Goal: Entertainment & Leisure: Consume media (video, audio)

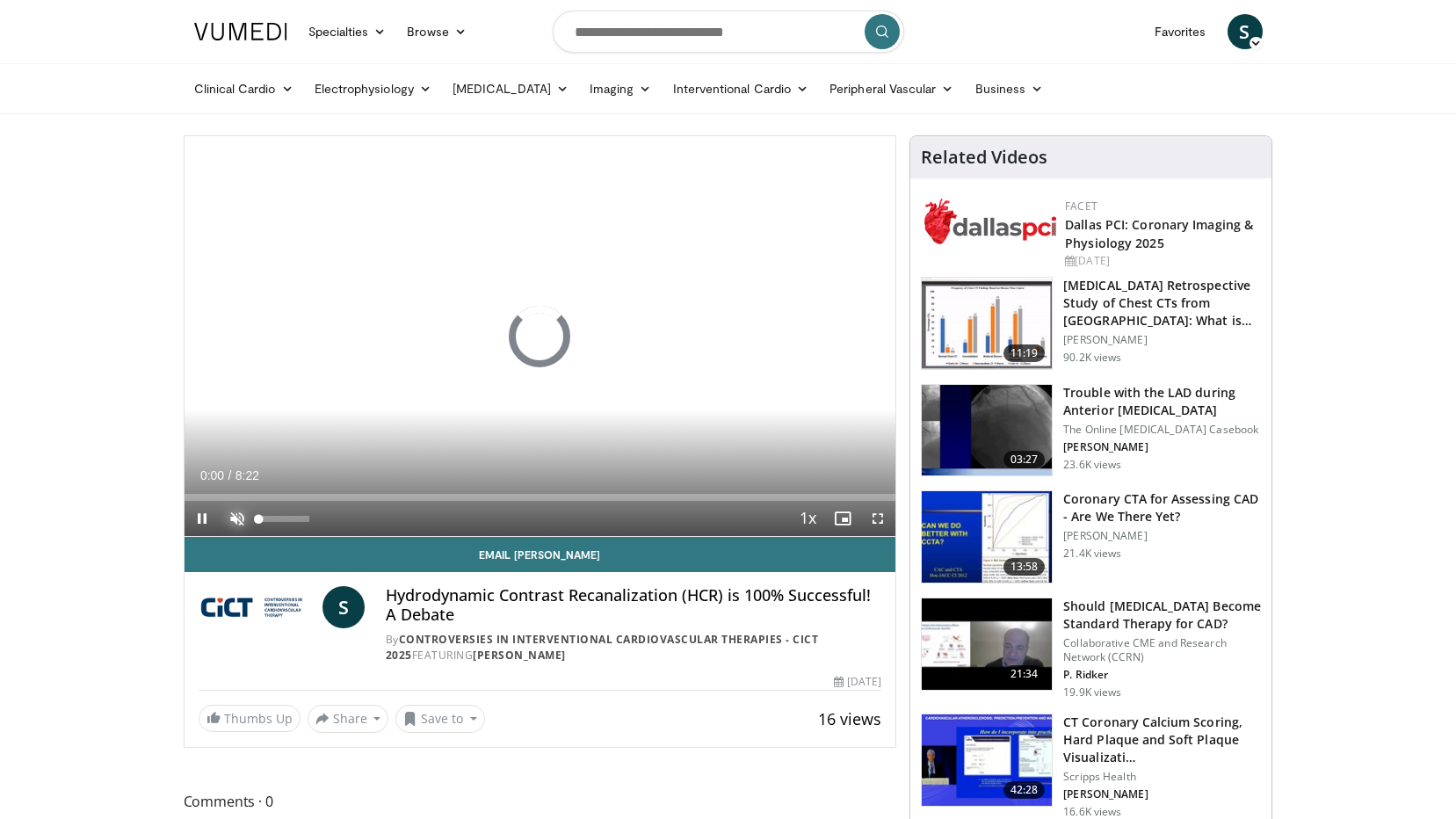
click at [239, 509] on span "Video Player" at bounding box center [237, 518] width 35 height 35
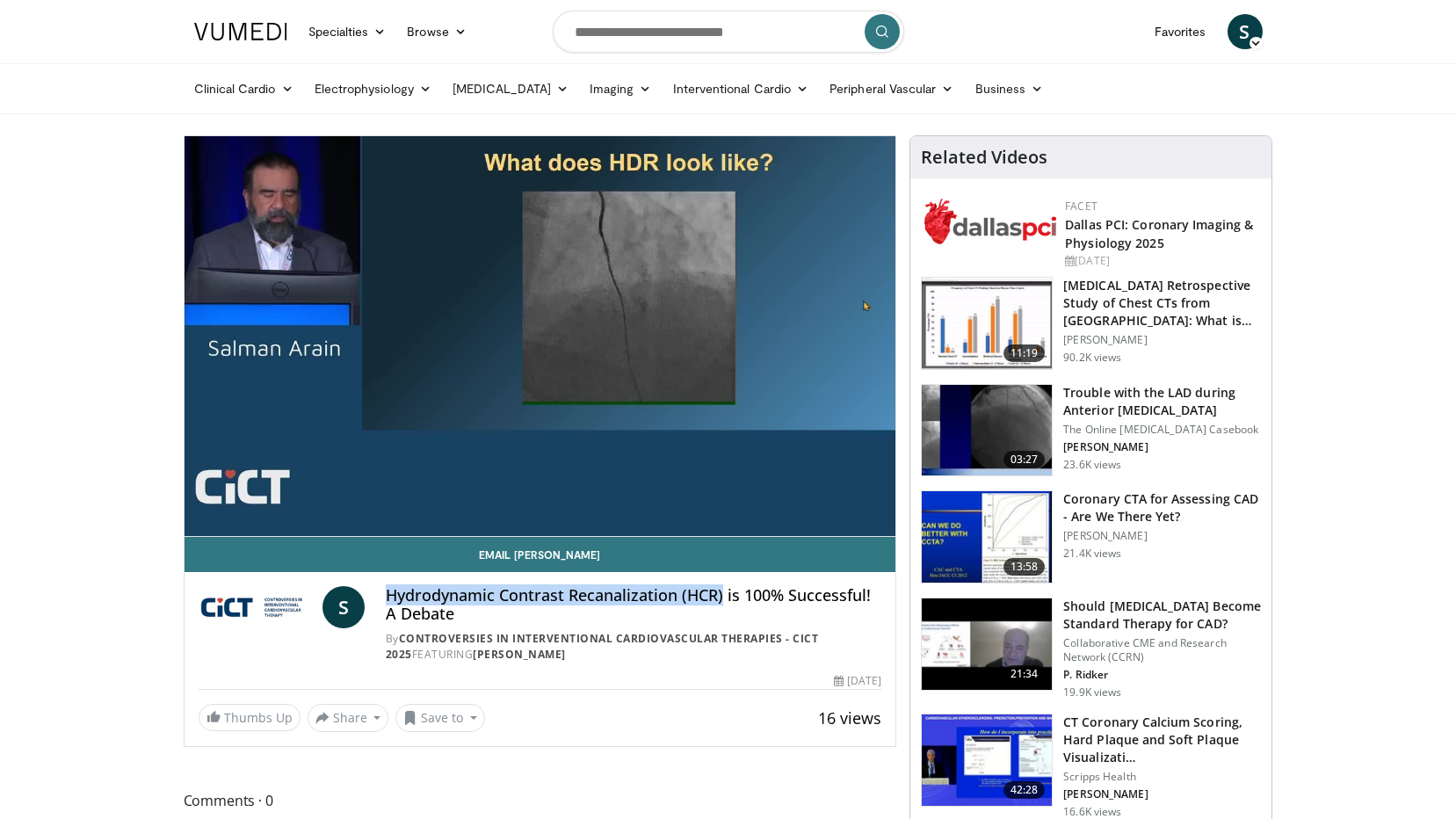
drag, startPoint x: 389, startPoint y: 592, endPoint x: 723, endPoint y: 596, distance: 334.0
click at [723, 596] on h4 "Hydrodynamic Contrast Recanalization (HCR) is 100% Successful! A Debate" at bounding box center [633, 605] width 495 height 37
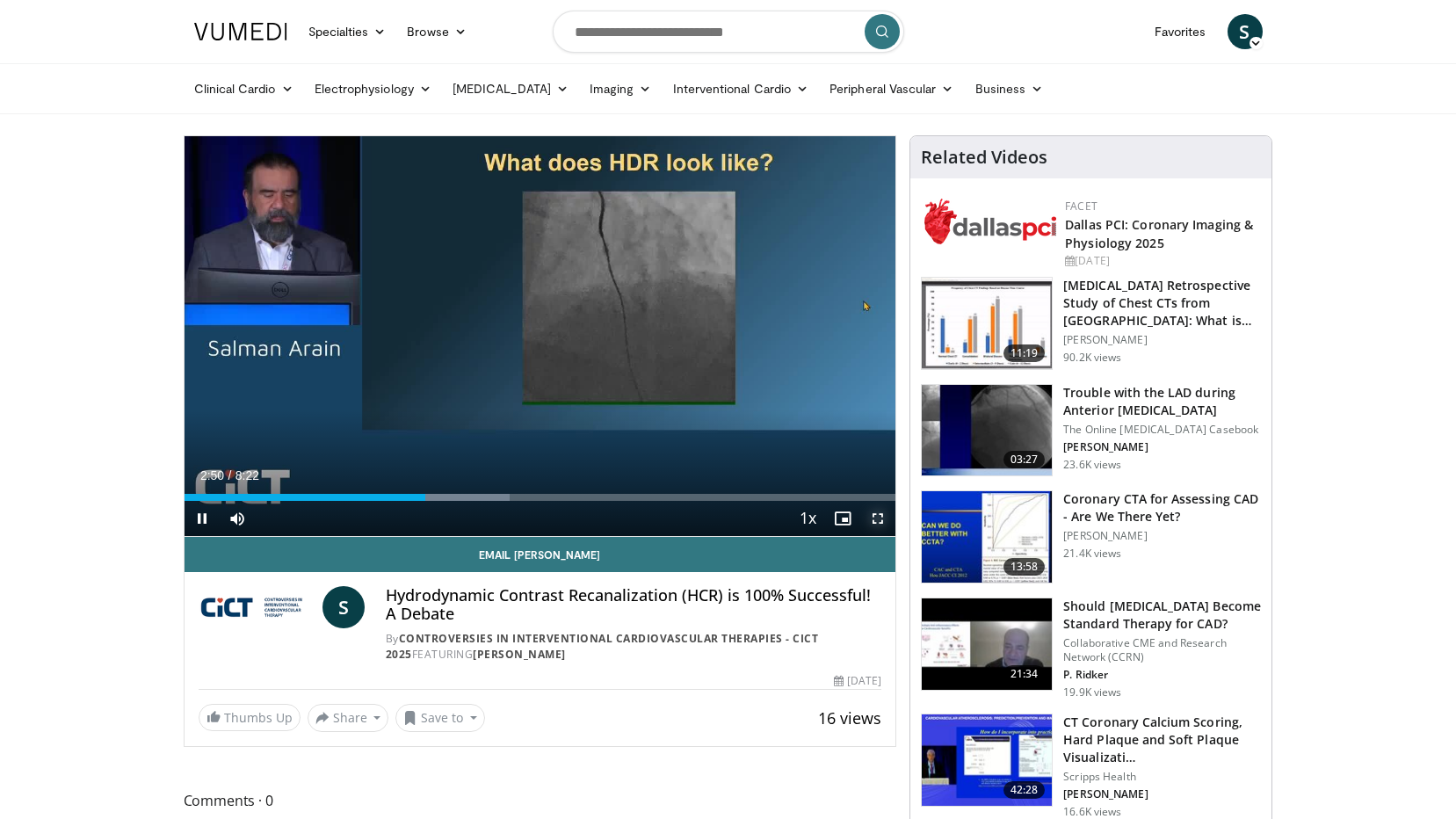
click at [880, 516] on span "Video Player" at bounding box center [878, 518] width 35 height 35
